Goal: Answer question/provide support

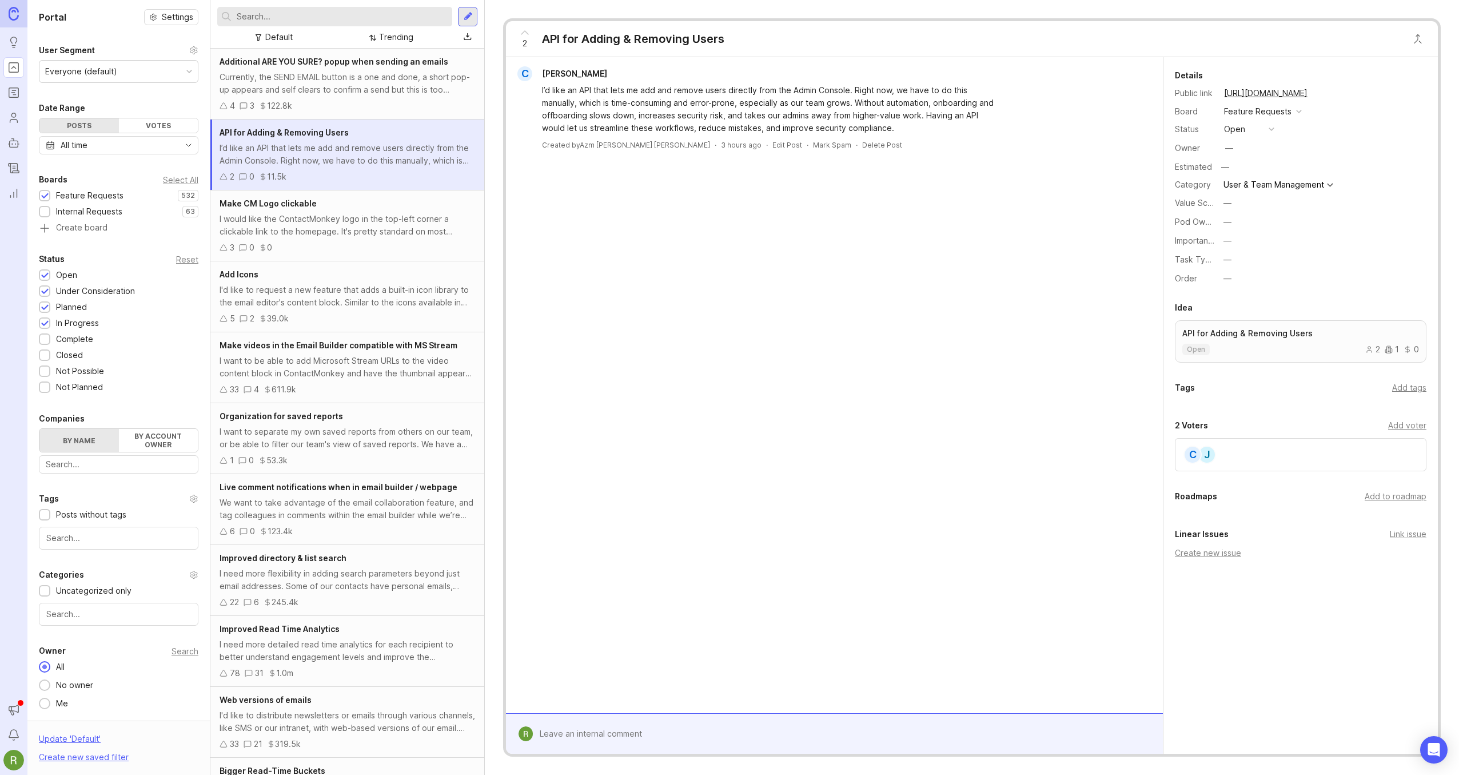
click at [696, 731] on div at bounding box center [843, 734] width 620 height 22
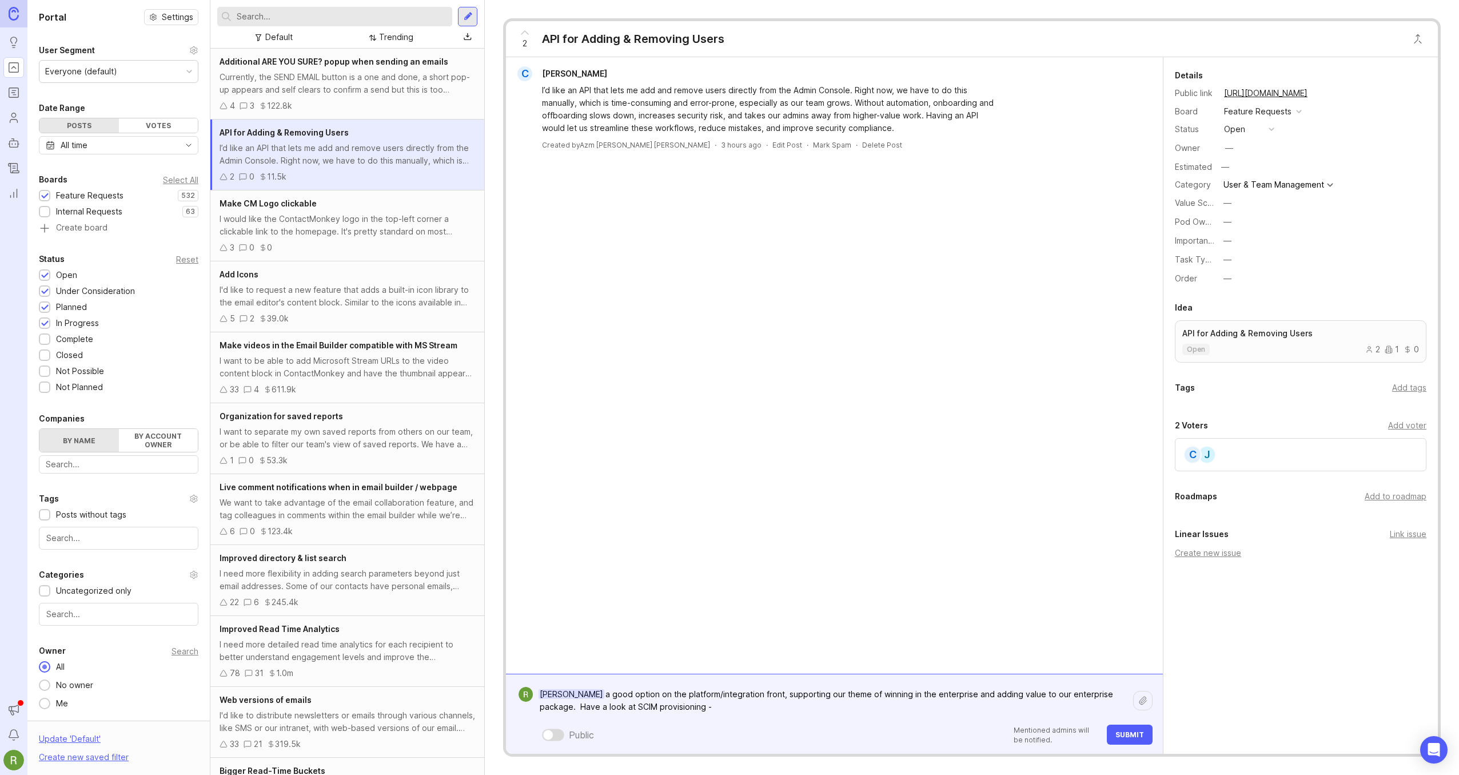
paste textarea "[URL][DOMAIN_NAME]"
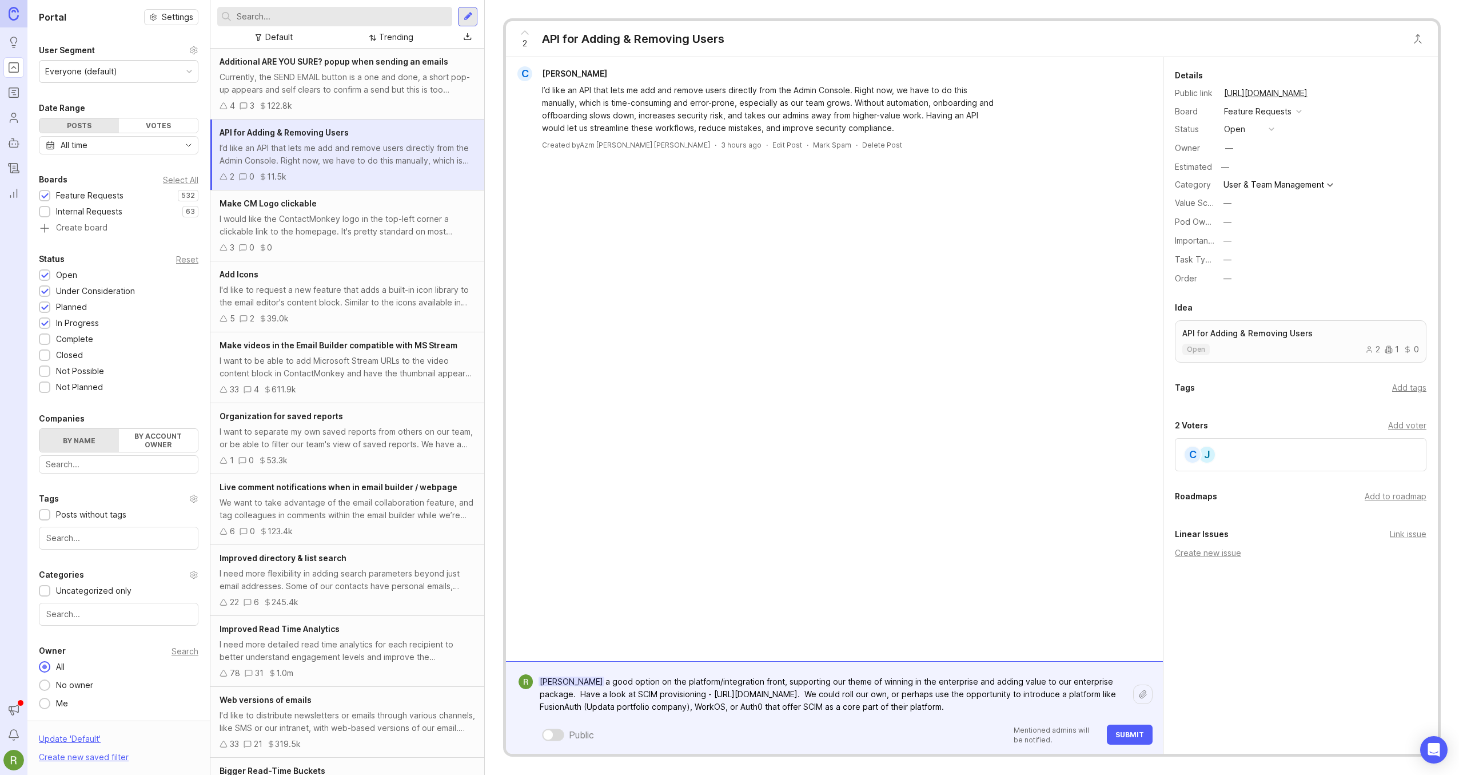
click at [1092, 695] on textarea "[PERSON_NAME] a good option on the platform/integration front, supporting our t…" at bounding box center [833, 694] width 600 height 47
click at [1008, 711] on textarea "[PERSON_NAME] a good option on the platform/integration front, supporting our t…" at bounding box center [833, 694] width 600 height 47
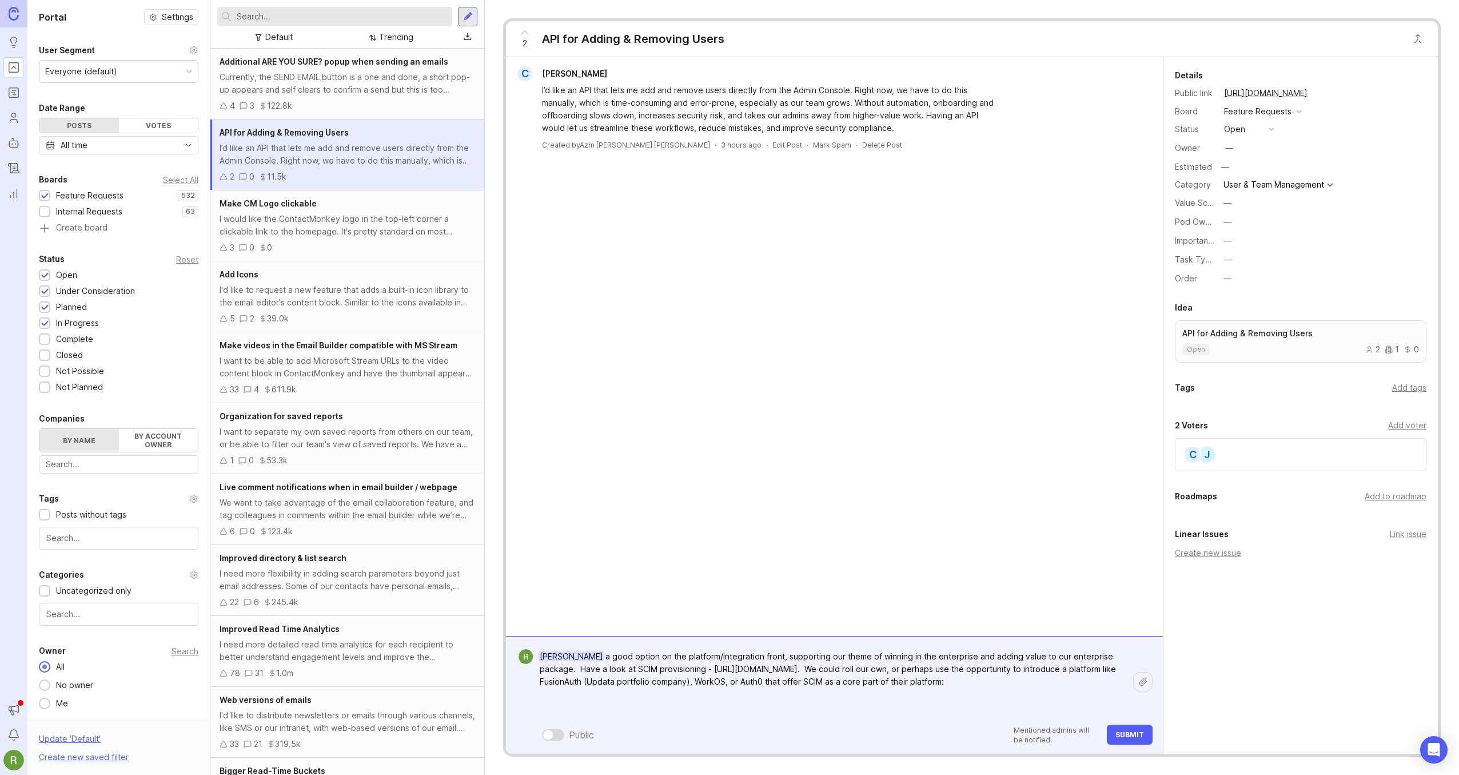
paste textarea "[URL][DOMAIN_NAME]"
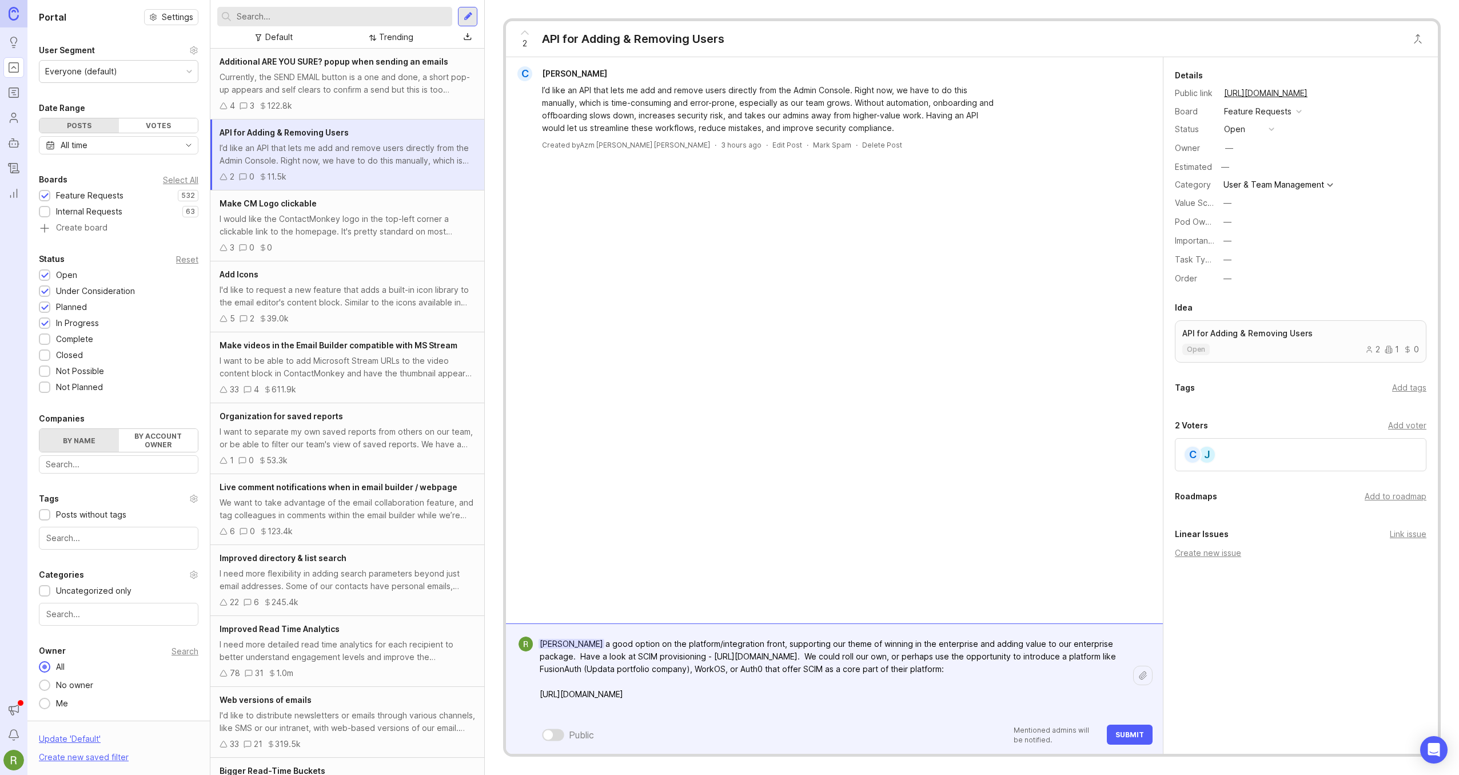
paste textarea "[URL][DOMAIN_NAME]"
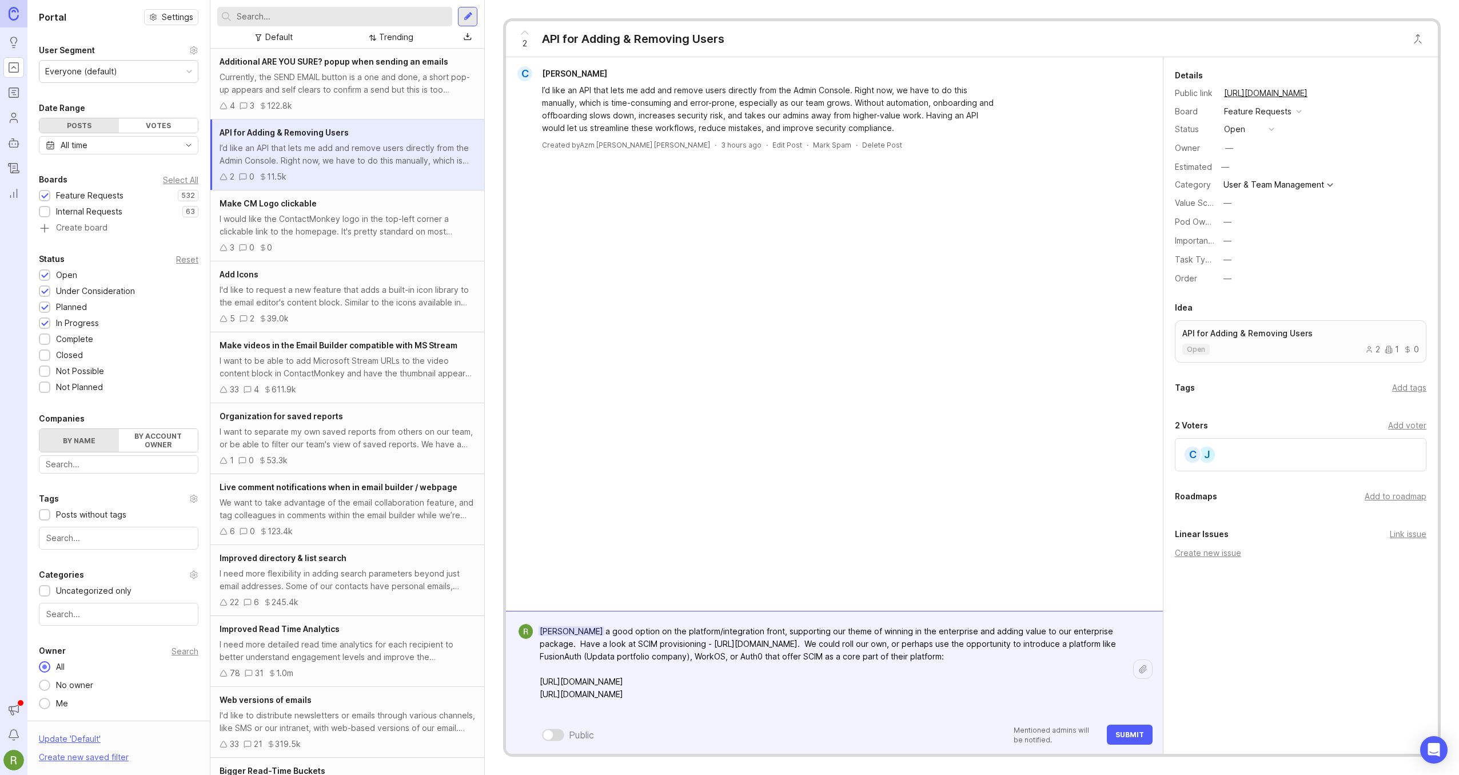
paste textarea "[URL][DOMAIN_NAME]"
type textarea "[PERSON_NAME] a good option on the platform/integration front, supporting our t…"
click at [1127, 736] on span "Submit" at bounding box center [1129, 734] width 29 height 9
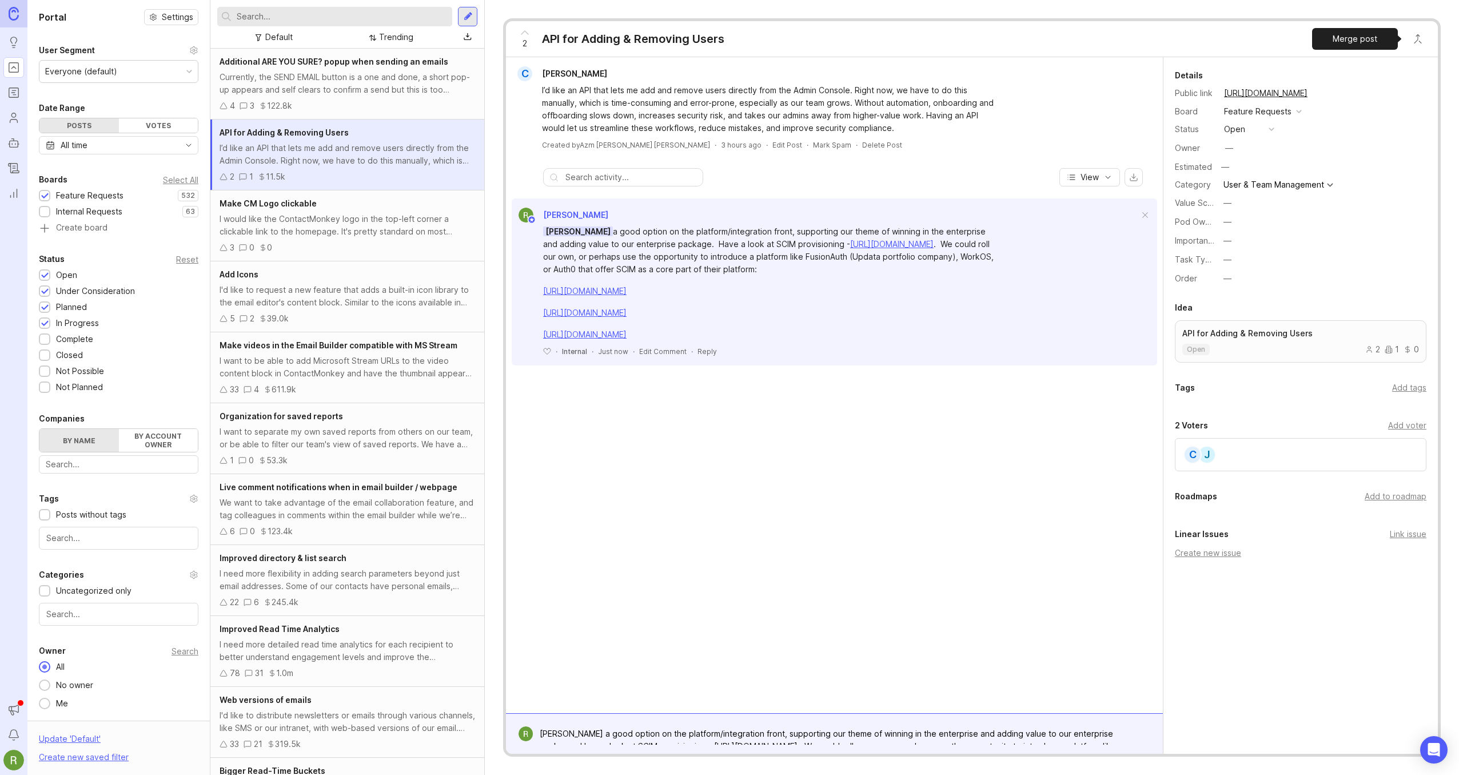
click at [1418, 38] on button "Close button" at bounding box center [1417, 38] width 23 height 23
type input "scim"
click at [1321, 114] on div "I would like the ability to automate license provisioning via SCIM or API" at bounding box center [1326, 113] width 183 height 23
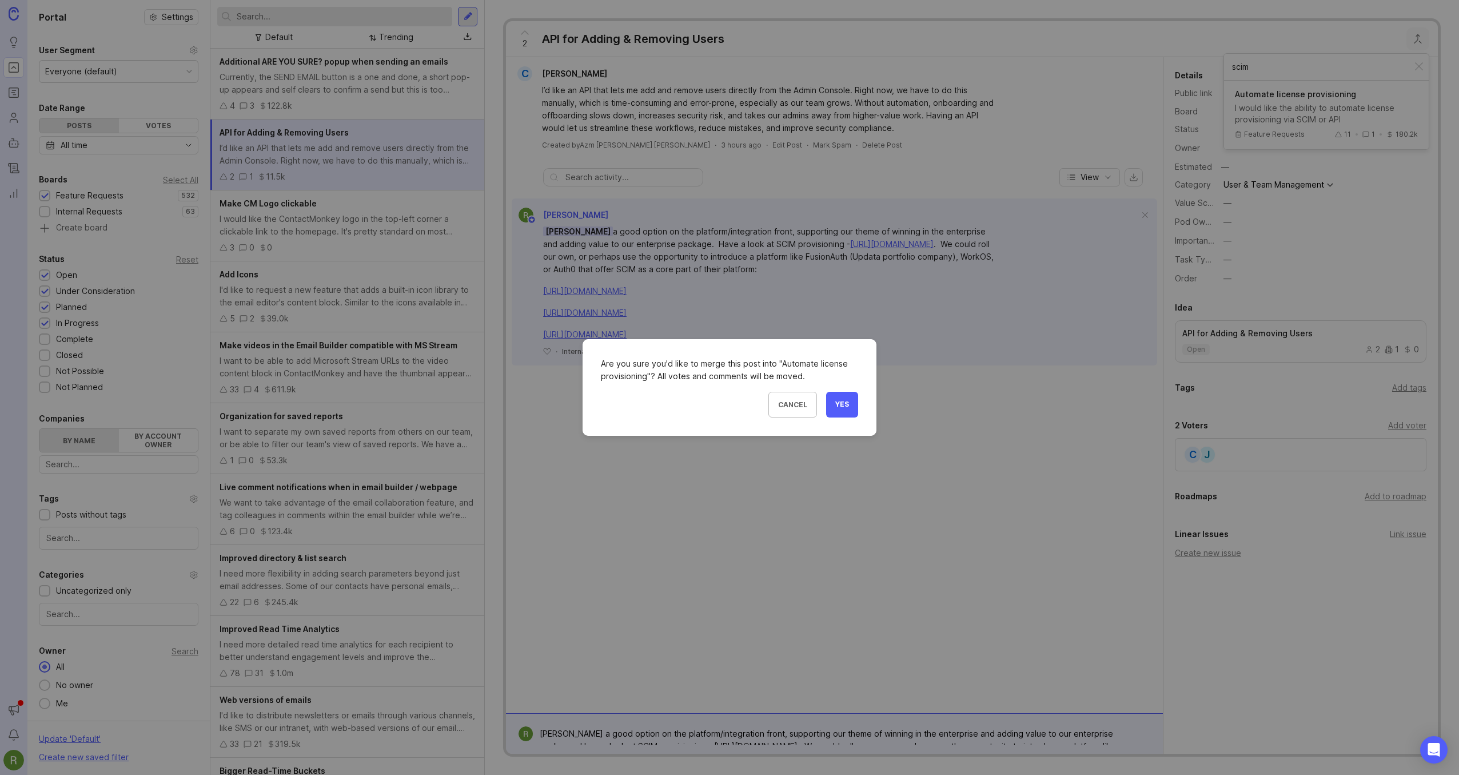
click at [845, 410] on button "Yes" at bounding box center [842, 405] width 32 height 26
